Goal: Task Accomplishment & Management: Manage account settings

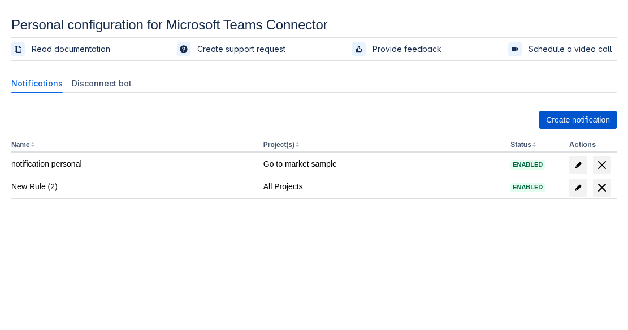
click at [569, 118] on span "Create notification" at bounding box center [578, 120] width 64 height 18
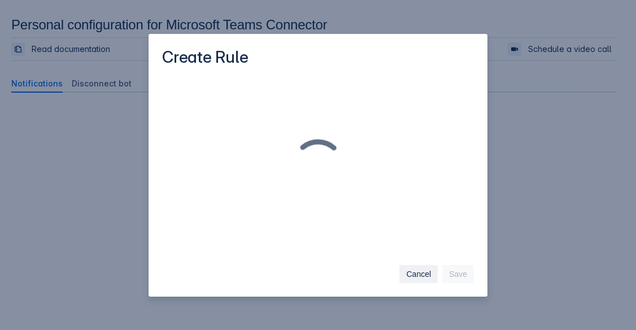
click at [428, 276] on span "Cancel" at bounding box center [418, 274] width 25 height 18
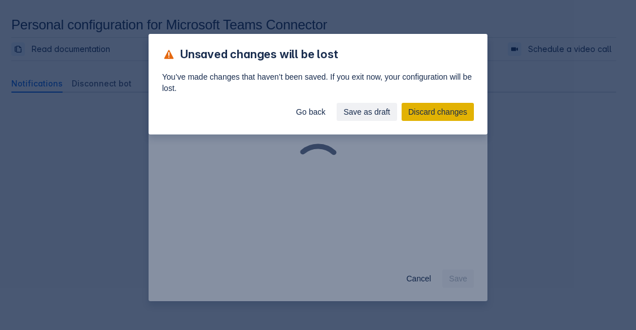
click at [403, 114] on button "Discard changes" at bounding box center [438, 112] width 72 height 18
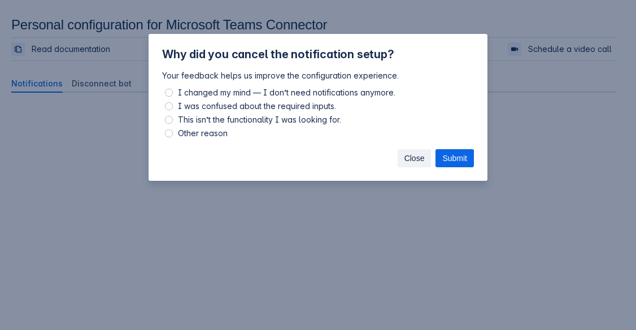
click at [415, 154] on span "Close" at bounding box center [414, 158] width 20 height 18
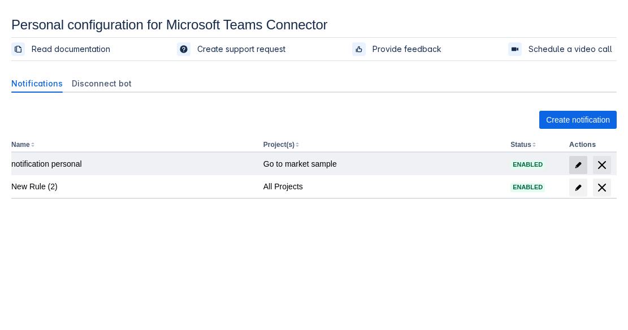
click at [578, 167] on span "edit" at bounding box center [577, 164] width 9 height 9
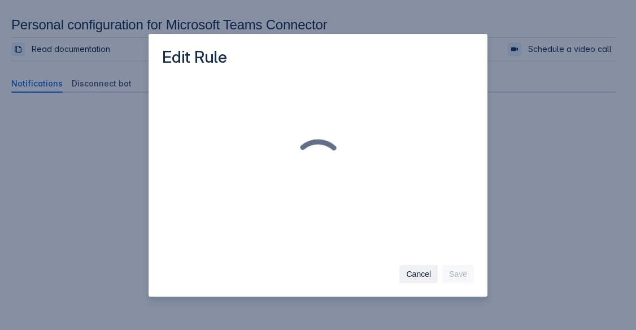
click at [417, 279] on span "Cancel" at bounding box center [418, 274] width 25 height 18
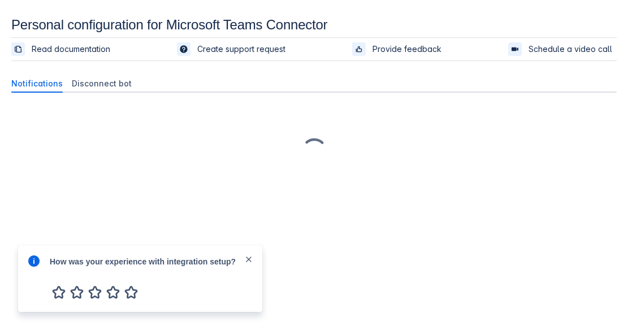
click at [246, 259] on span "close" at bounding box center [248, 259] width 9 height 9
